Goal: Transaction & Acquisition: Purchase product/service

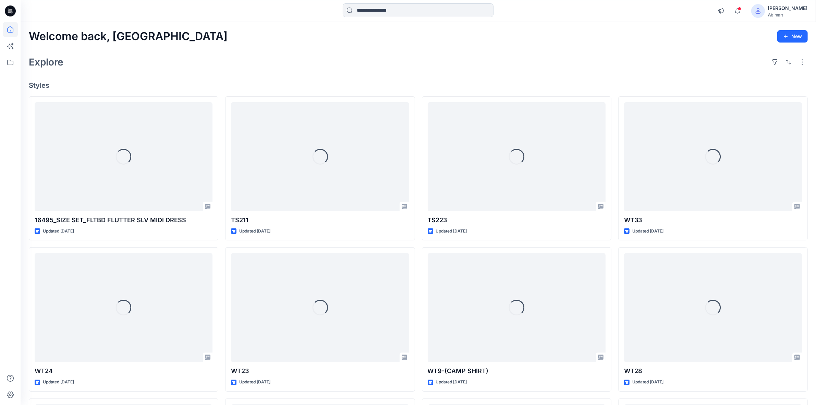
click at [405, 14] on input at bounding box center [418, 10] width 151 height 14
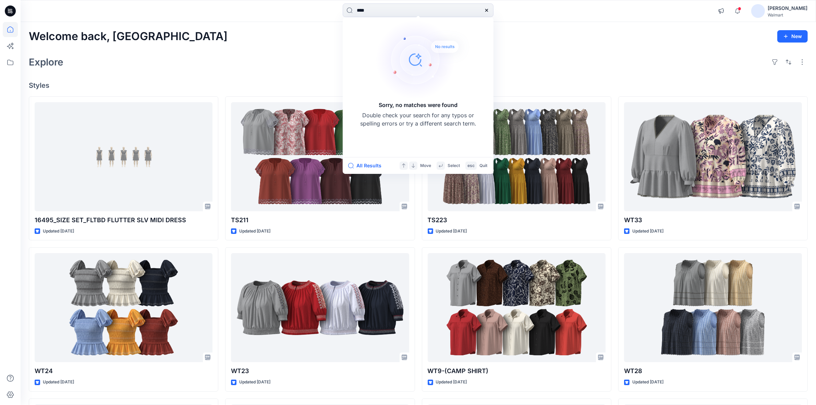
type input "****"
click at [293, 57] on div "Explore" at bounding box center [418, 62] width 779 height 16
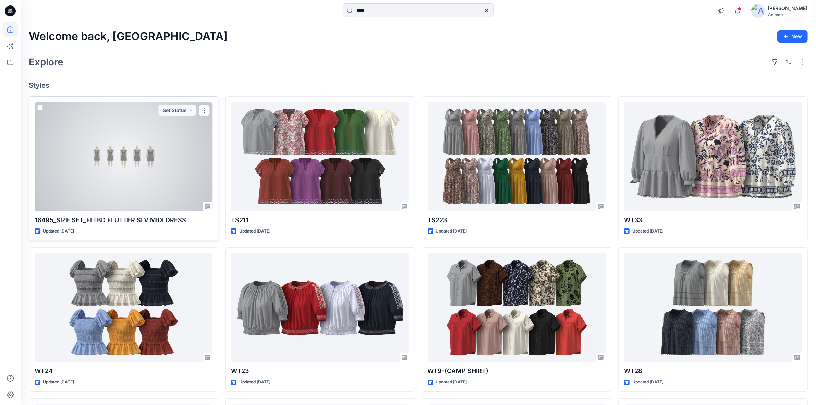
click at [108, 154] on div at bounding box center [124, 156] width 178 height 109
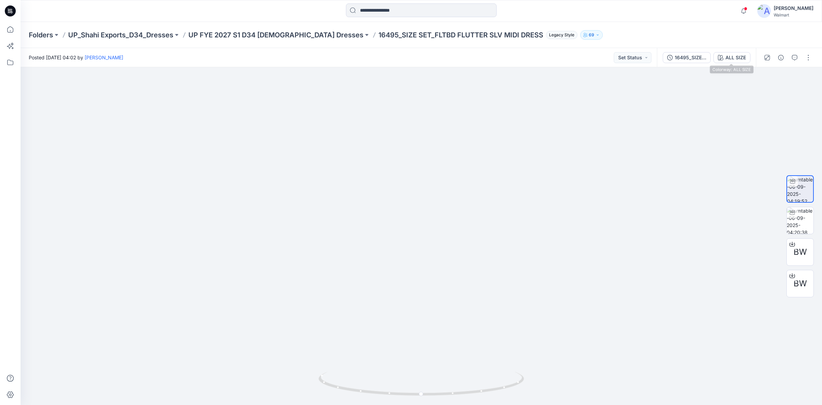
click at [726, 58] on div "ALL SIZE" at bounding box center [736, 58] width 21 height 8
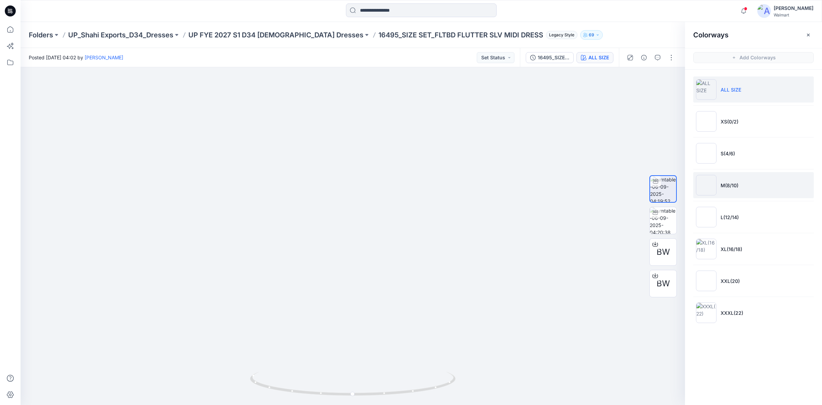
click at [760, 184] on li "M(8/10)" at bounding box center [753, 185] width 121 height 26
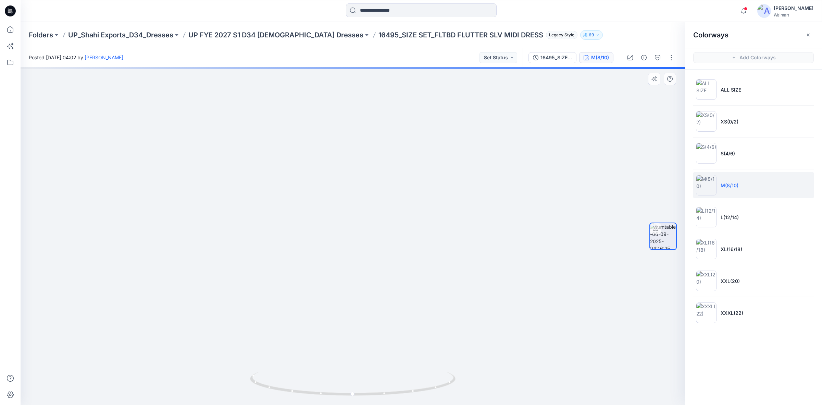
drag, startPoint x: 337, startPoint y: 154, endPoint x: 332, endPoint y: 209, distance: 54.6
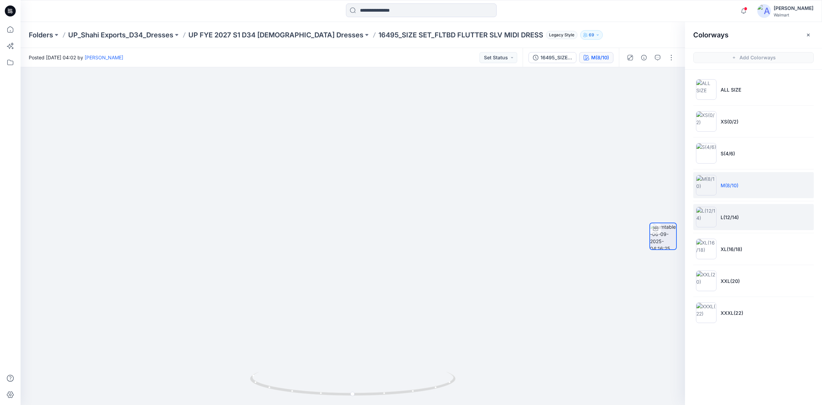
click at [745, 213] on li "L(12/14)" at bounding box center [753, 217] width 121 height 26
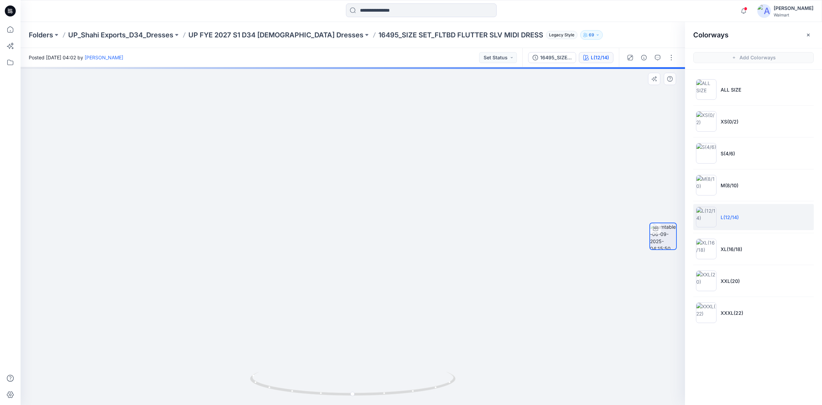
drag, startPoint x: 345, startPoint y: 233, endPoint x: 355, endPoint y: 306, distance: 73.1
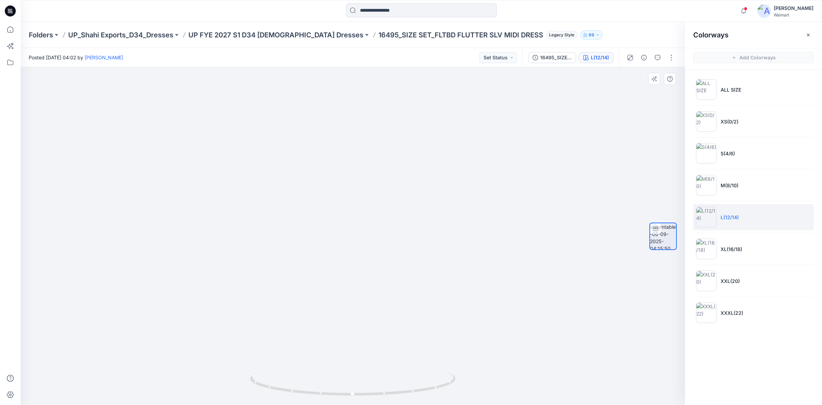
drag, startPoint x: 327, startPoint y: 284, endPoint x: 314, endPoint y: 228, distance: 58.1
drag, startPoint x: 328, startPoint y: 395, endPoint x: 267, endPoint y: 402, distance: 61.8
click at [267, 402] on div at bounding box center [353, 387] width 206 height 34
click at [11, 9] on icon at bounding box center [10, 9] width 3 height 0
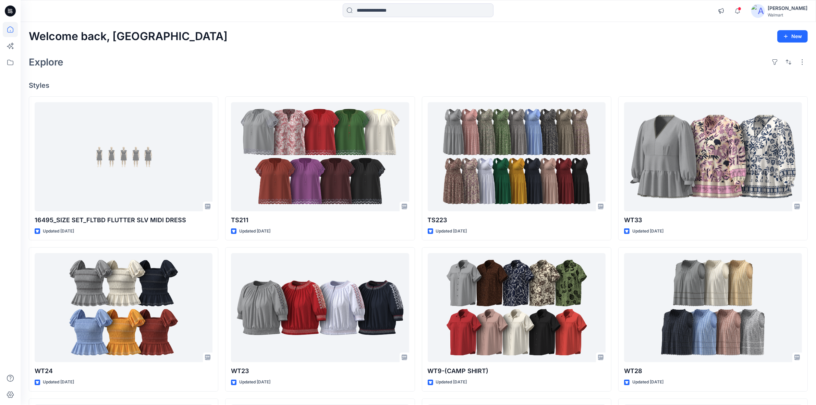
click at [765, 13] on img at bounding box center [758, 11] width 14 height 14
click at [722, 109] on p "Sign out" at bounding box center [726, 108] width 18 height 13
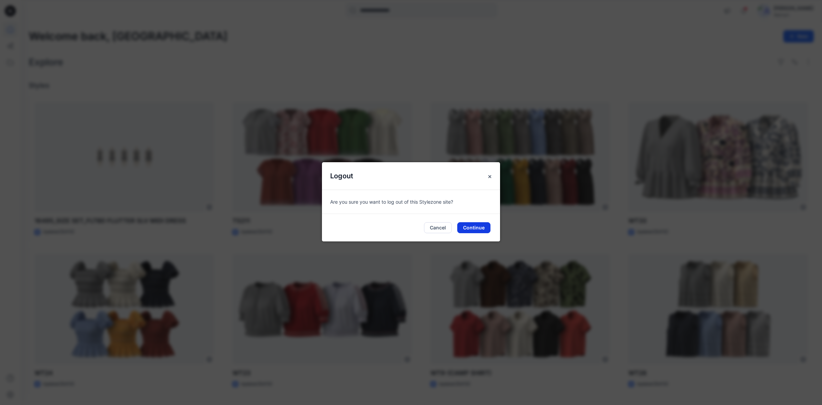
click at [475, 228] on button "Continue" at bounding box center [473, 227] width 33 height 11
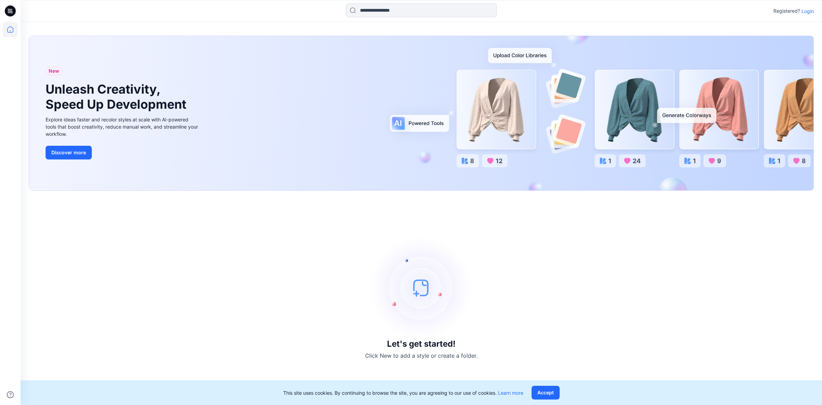
click at [807, 10] on p "Login" at bounding box center [808, 11] width 12 height 7
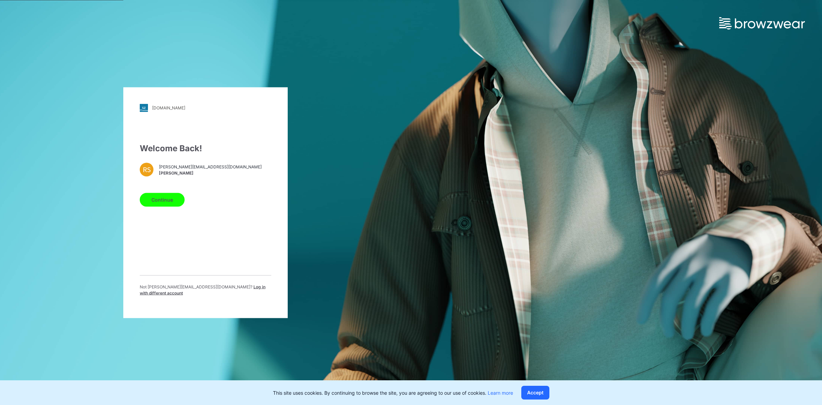
click at [211, 292] on p "Not [PERSON_NAME][EMAIL_ADDRESS][DOMAIN_NAME] ? Log in with different account" at bounding box center [206, 289] width 132 height 12
click at [216, 290] on span "Log in with different account" at bounding box center [203, 289] width 126 height 11
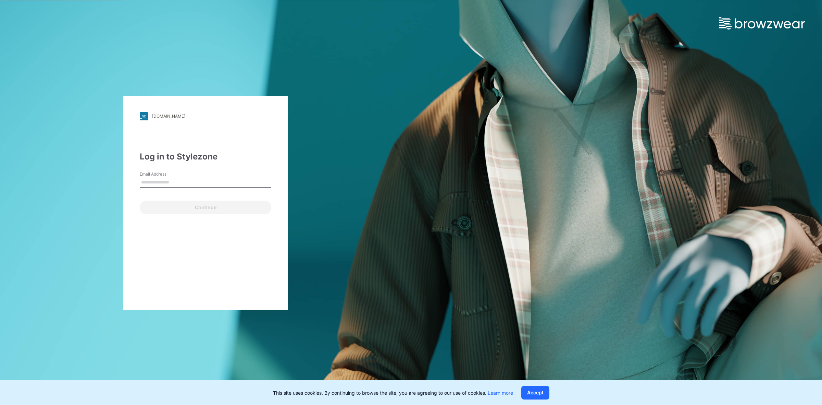
click at [168, 184] on input "Email Address" at bounding box center [206, 182] width 132 height 10
type input "*"
click at [168, 184] on input "Email Address" at bounding box center [206, 182] width 132 height 10
type input "**********"
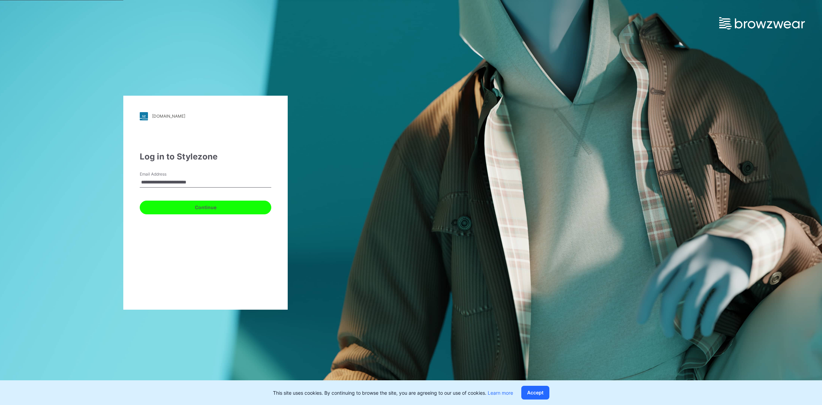
click at [163, 203] on button "Continue" at bounding box center [206, 207] width 132 height 14
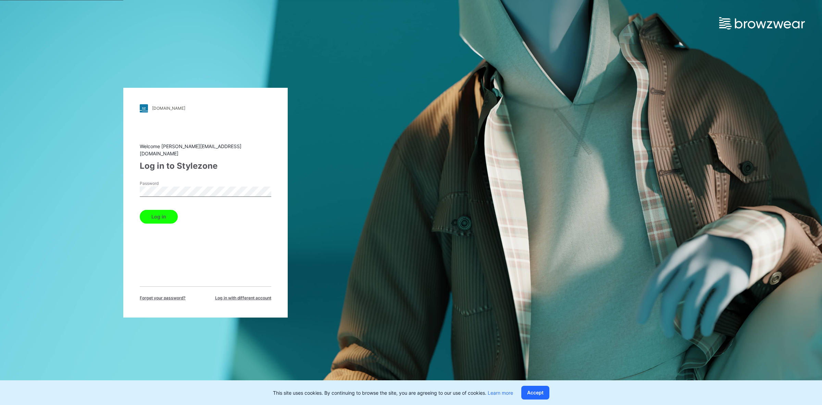
click at [155, 215] on button "Log in" at bounding box center [159, 217] width 38 height 14
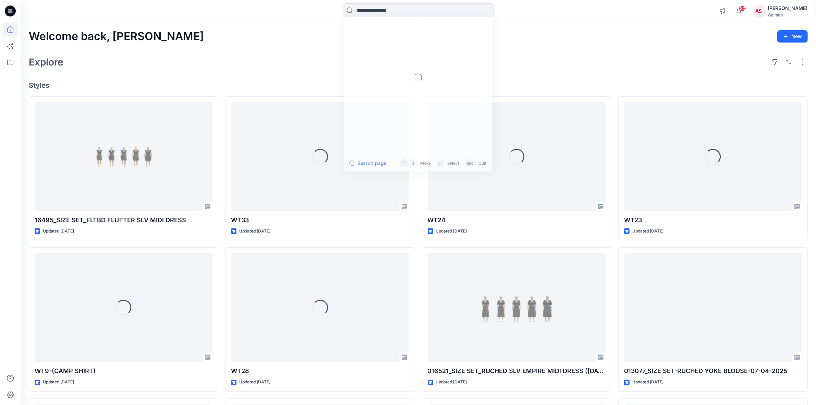
click at [371, 12] on input at bounding box center [418, 10] width 151 height 14
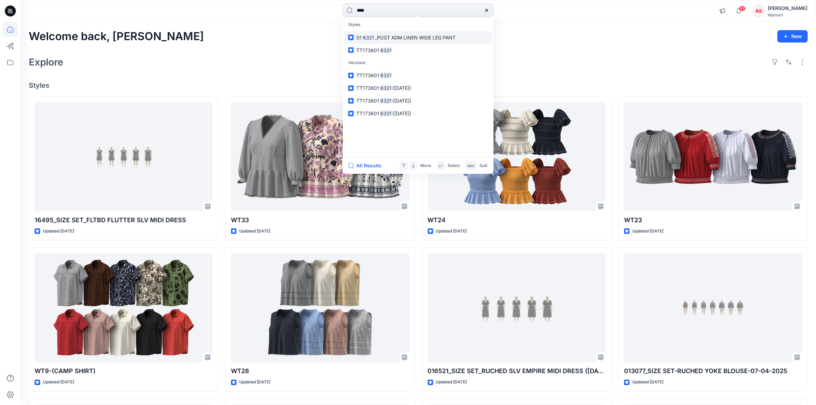
type input "****"
click at [372, 34] on mark "6321" at bounding box center [368, 38] width 13 height 8
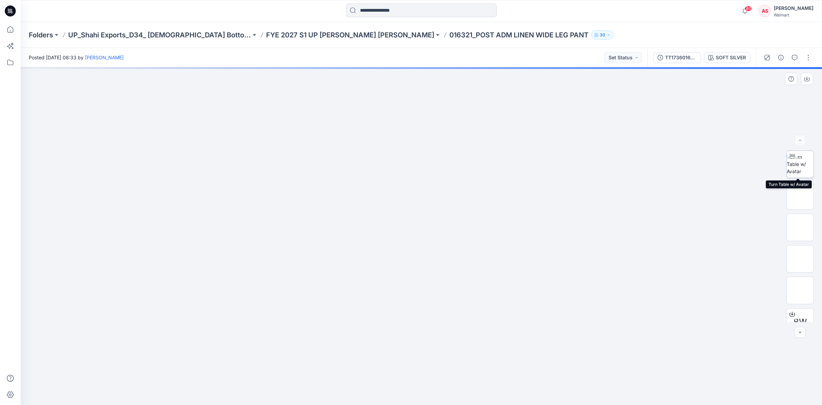
click at [795, 165] on img at bounding box center [800, 164] width 27 height 22
drag, startPoint x: 324, startPoint y: 228, endPoint x: 302, endPoint y: 183, distance: 50.3
click at [377, 393] on icon at bounding box center [422, 384] width 207 height 26
drag, startPoint x: 281, startPoint y: 245, endPoint x: 302, endPoint y: 201, distance: 48.4
drag, startPoint x: 376, startPoint y: 393, endPoint x: 451, endPoint y: 389, distance: 74.8
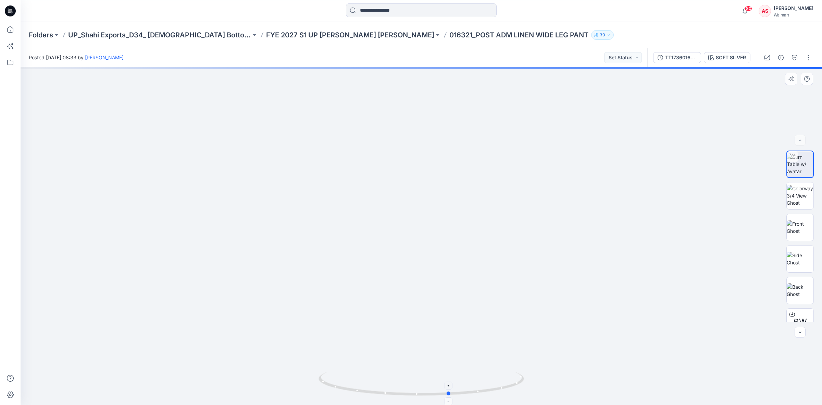
click at [451, 389] on icon at bounding box center [422, 384] width 207 height 26
drag, startPoint x: 406, startPoint y: 312, endPoint x: 392, endPoint y: 264, distance: 50.6
